Goal: Register for event/course

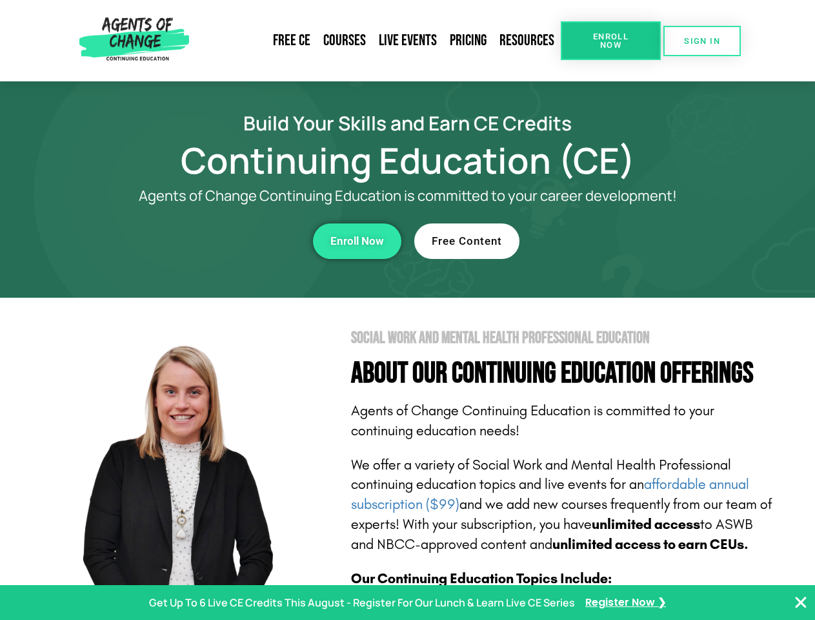
click at [407, 310] on section "Social Work and Mental Health Professional Education About Our Continuing Educa…" at bounding box center [407, 568] width 815 height 542
click at [610, 41] on span "Enroll Now" at bounding box center [610, 40] width 59 height 17
click at [702, 41] on span "SIGN IN" at bounding box center [702, 41] width 36 height 8
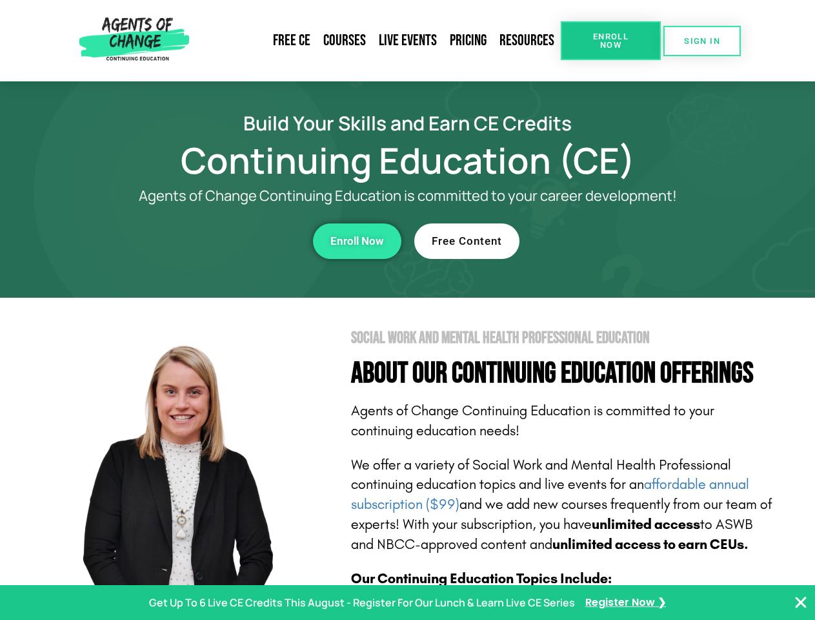
click at [224, 241] on div "Enroll Now" at bounding box center [223, 240] width 355 height 35
click at [357, 241] on span "Enroll Now" at bounding box center [357, 241] width 54 height 11
click at [592, 241] on div "Free Content" at bounding box center [591, 240] width 355 height 35
